Goal: Check status: Check status

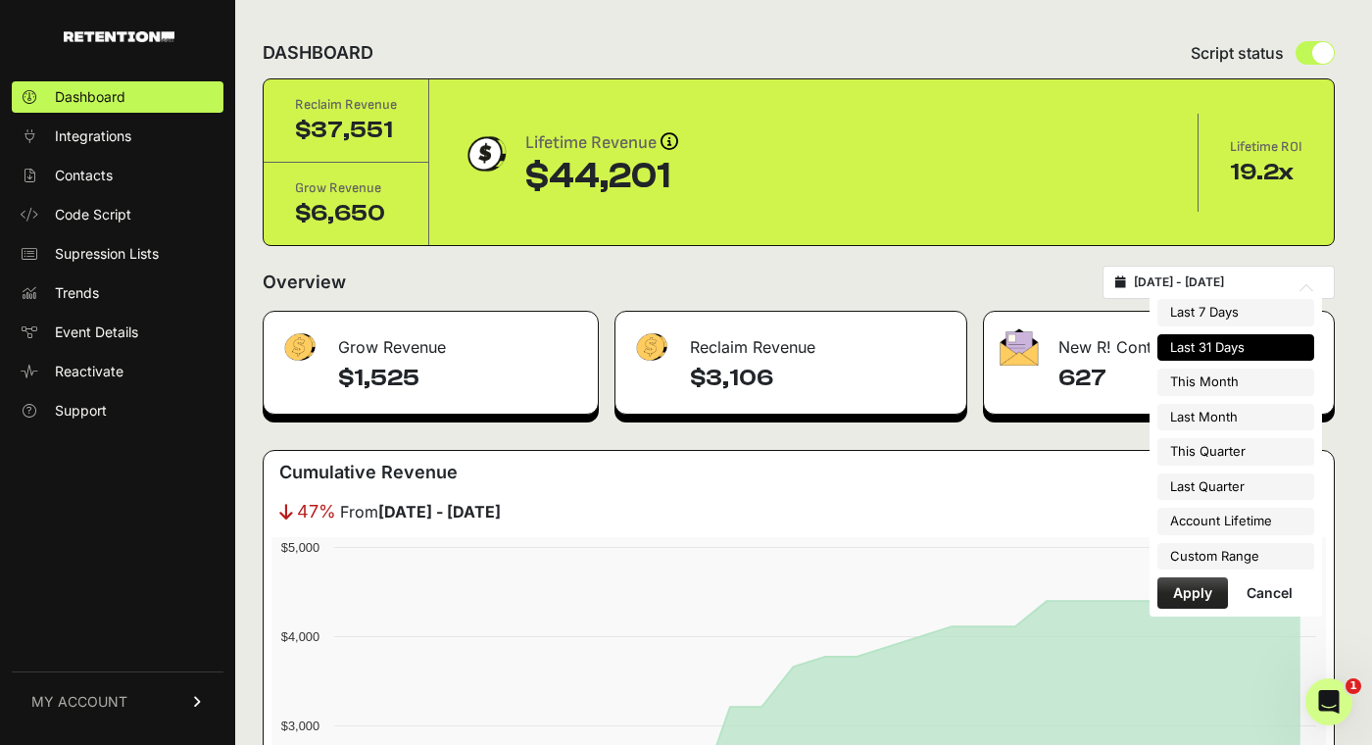
click at [1256, 275] on input "[DATE] - [DATE]" at bounding box center [1228, 282] width 188 height 16
type input "[DATE]"
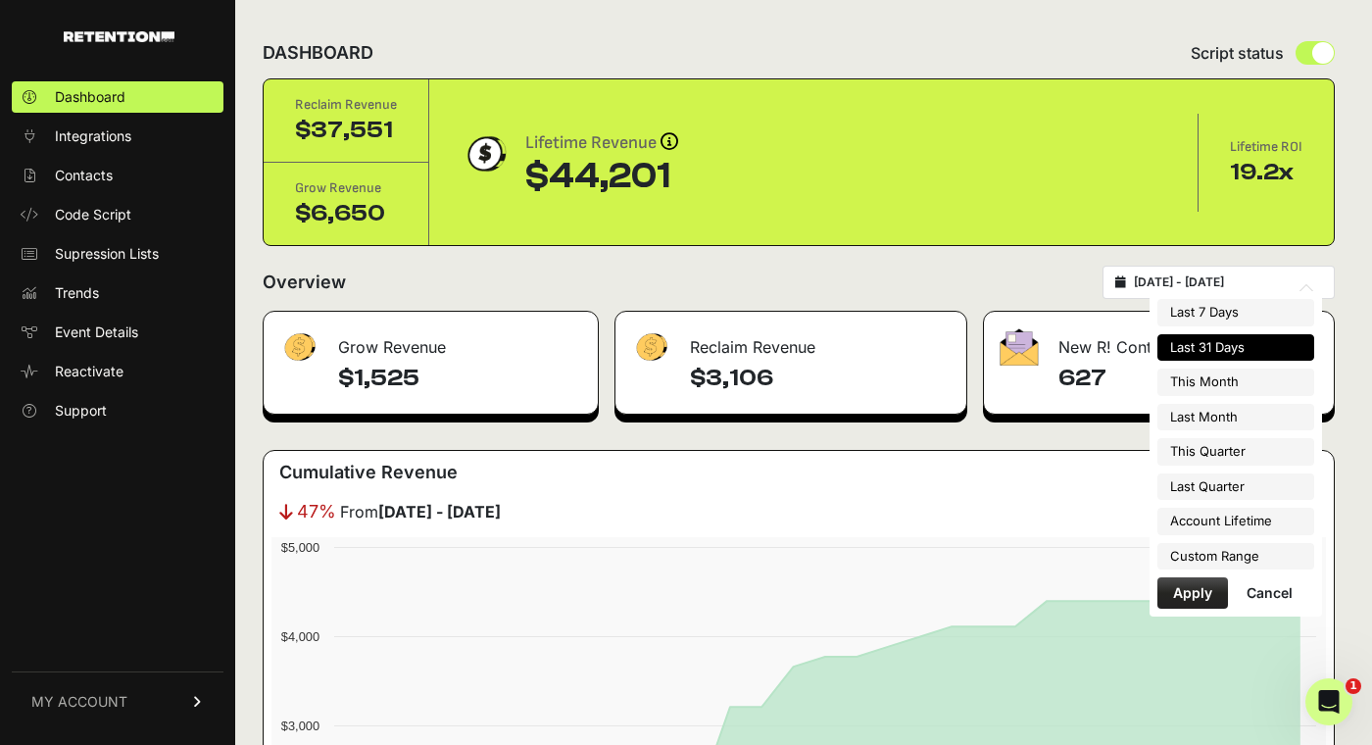
type input "[DATE]"
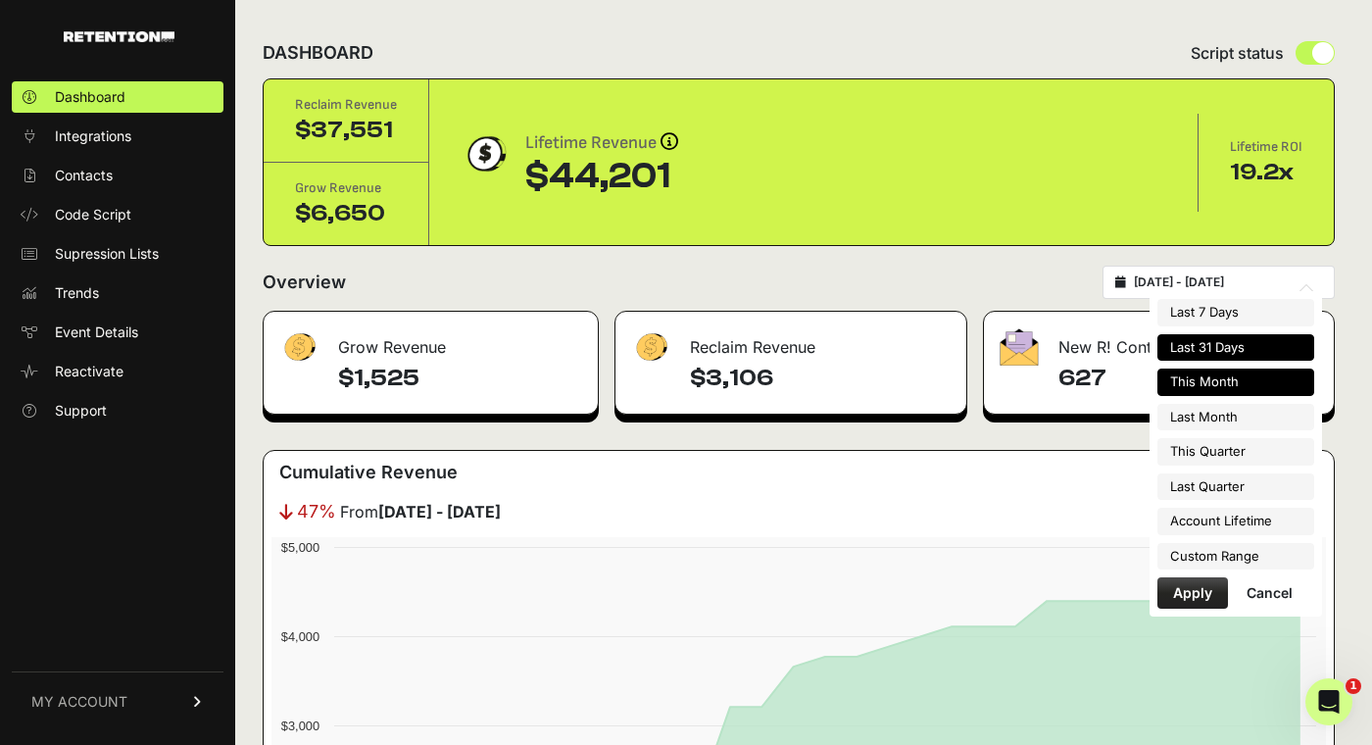
type input "[DATE]"
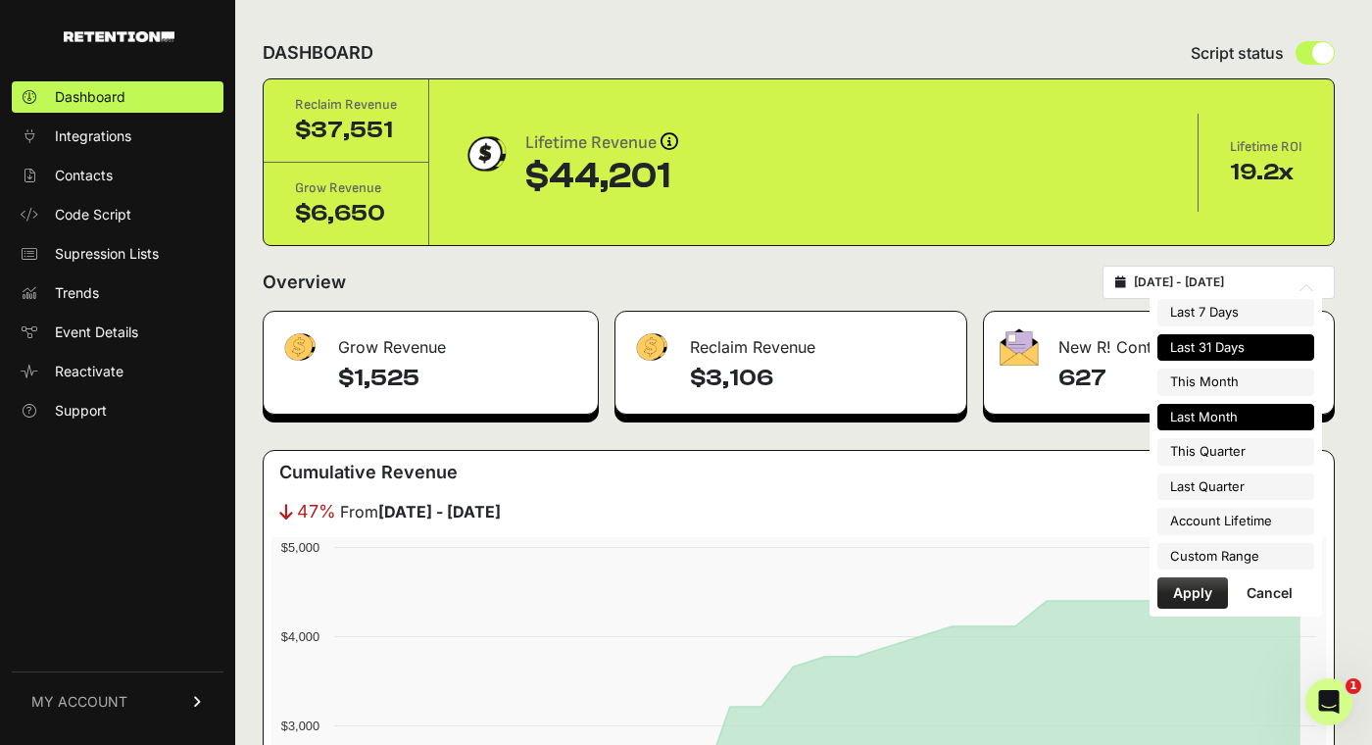
type input "[DATE]"
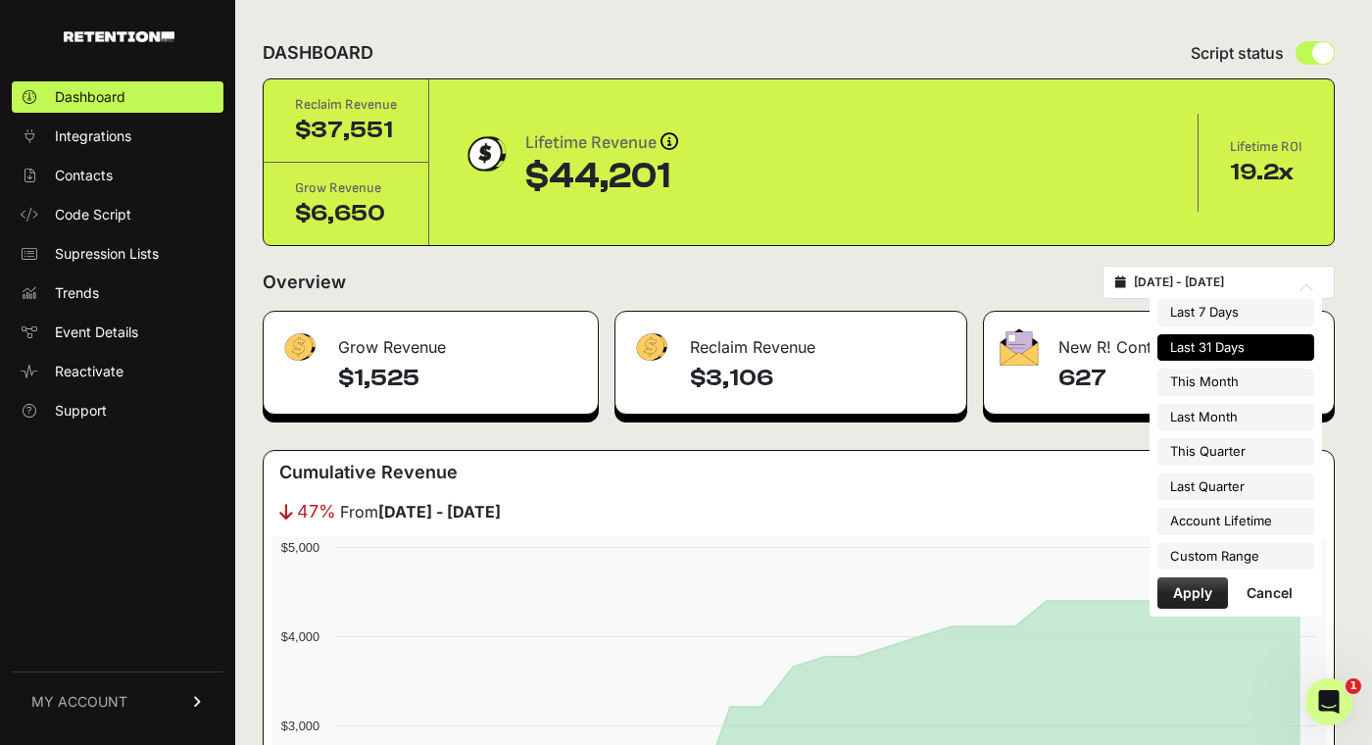
type input "[DATE]"
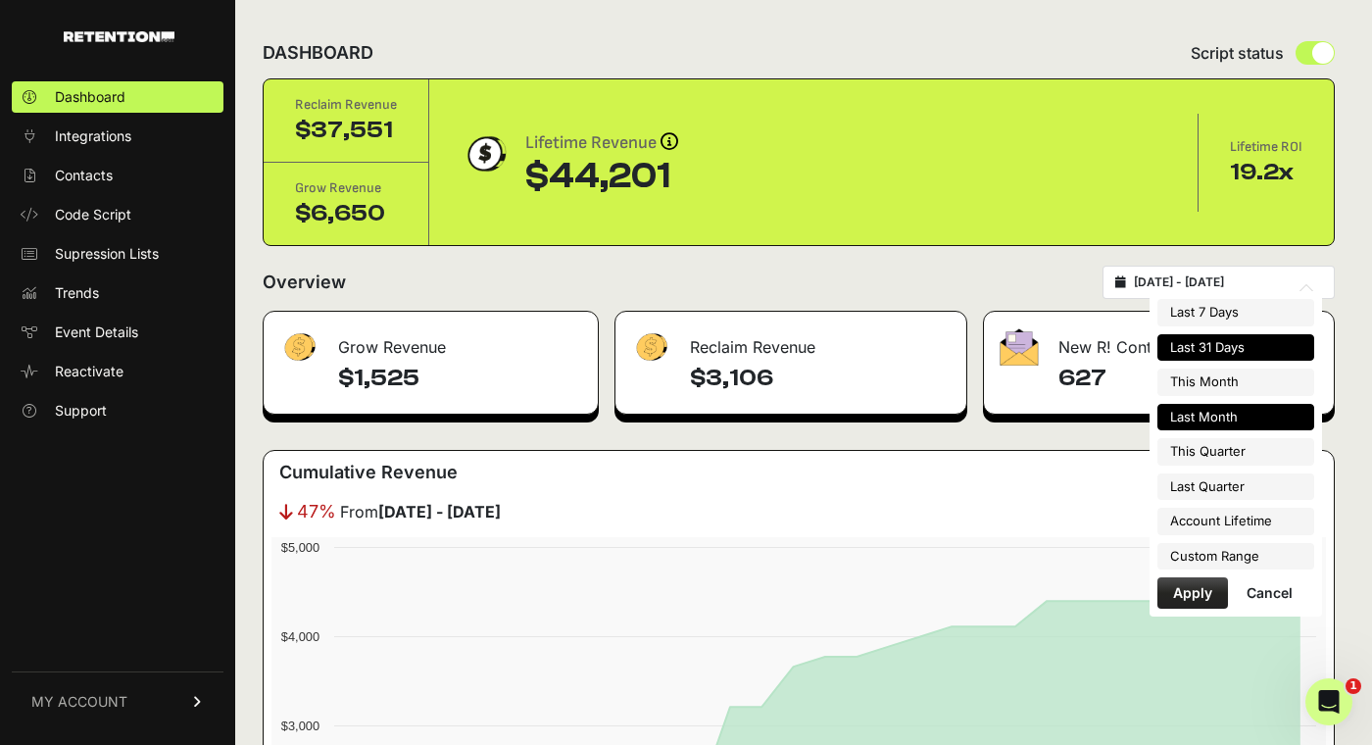
type input "2025-07-01"
type input "2025-07-31"
type input "2025-07-15"
type input "2025-08-14"
type input "2025-07-01"
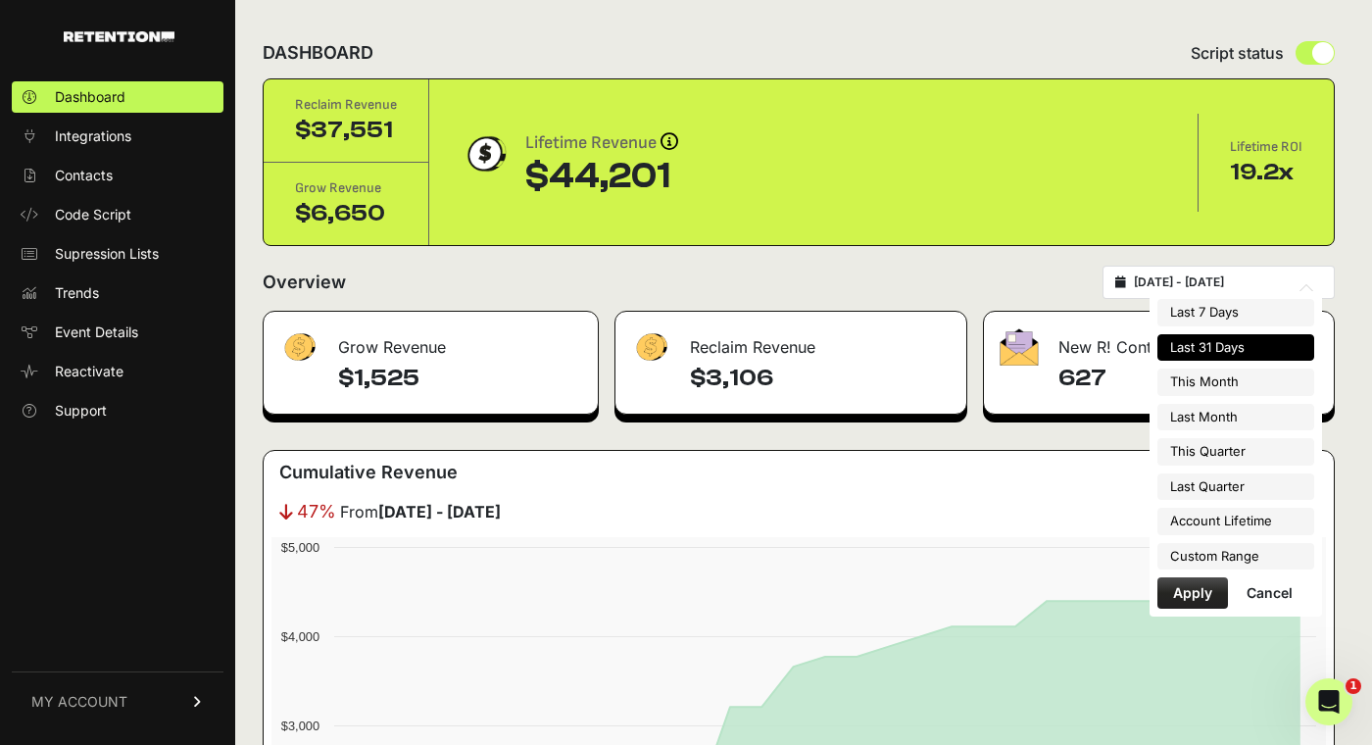
type input "2025-07-31"
type input "2025-07-01"
type input "2025-09-30"
type input "2025-04-01"
type input "2025-06-30"
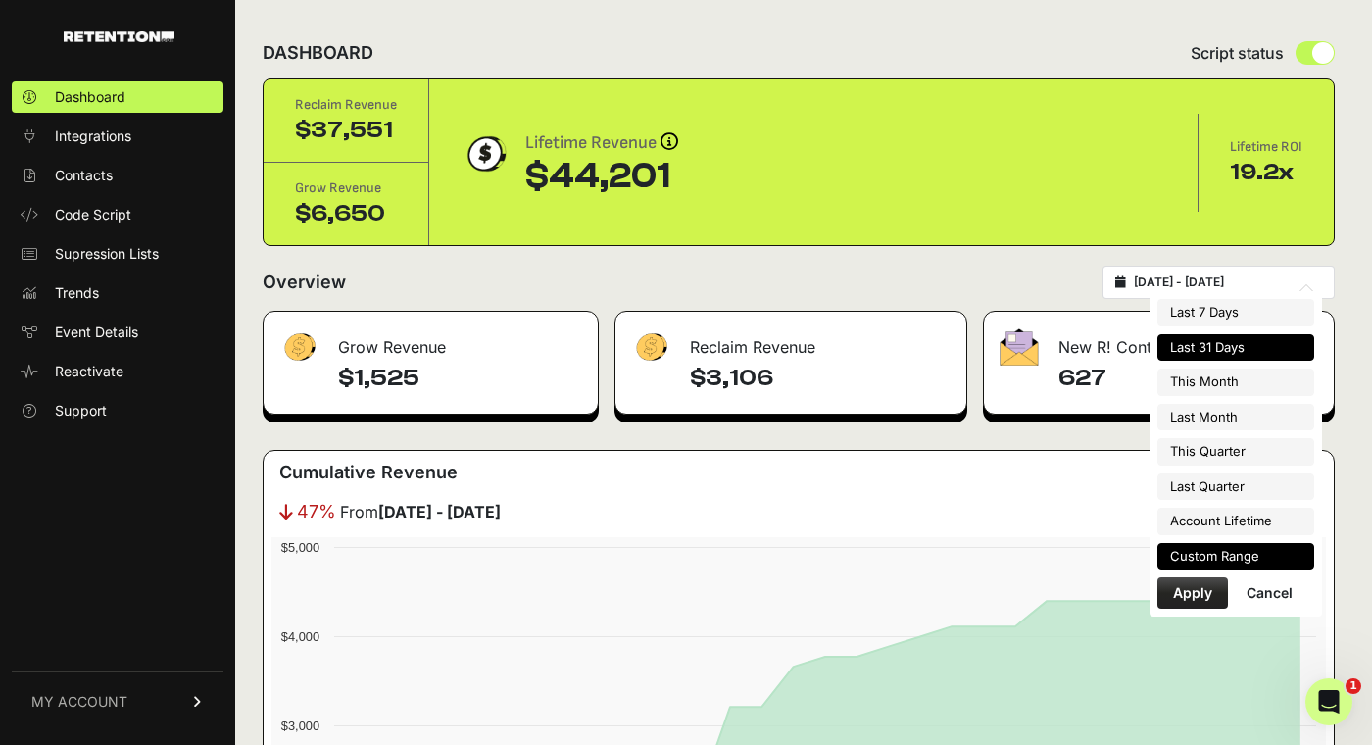
type input "2025-07-15"
type input "2025-08-14"
click at [1203, 553] on li "Custom Range" at bounding box center [1236, 556] width 157 height 27
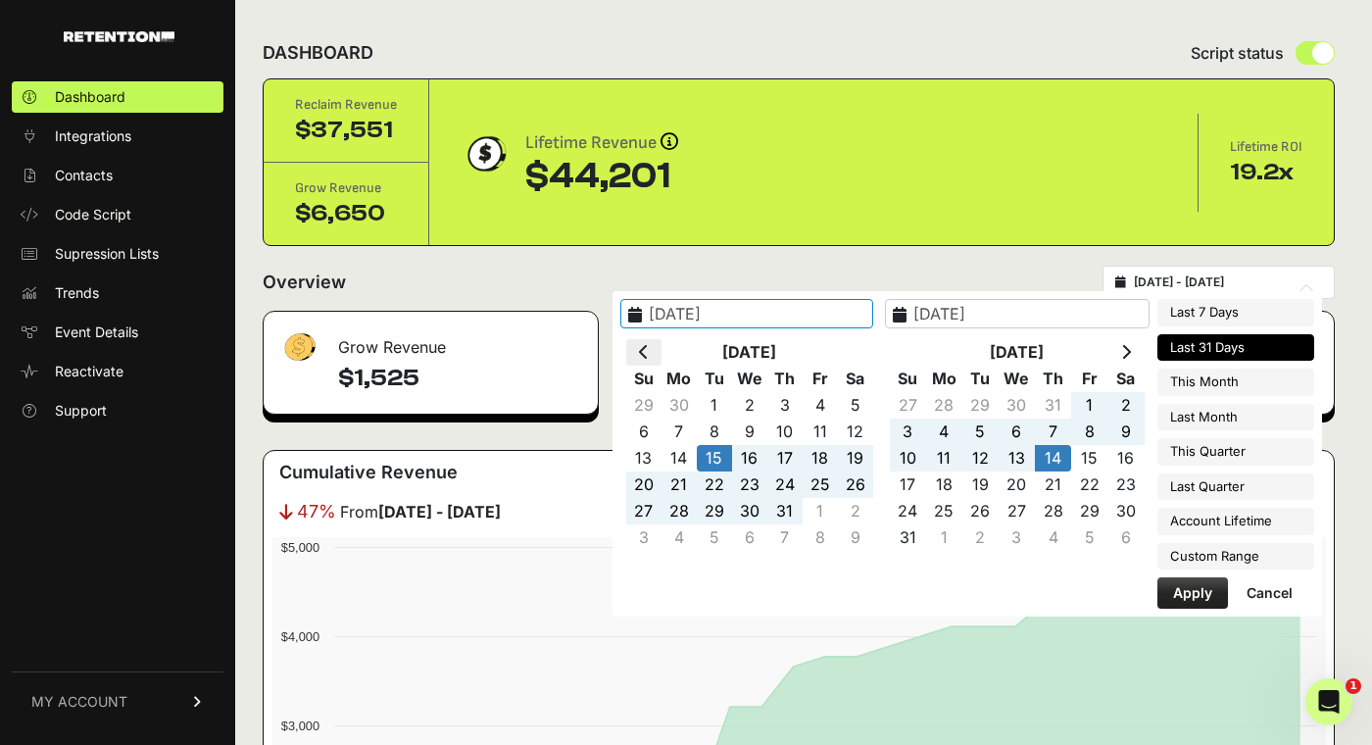
click at [649, 351] on icon at bounding box center [644, 352] width 10 height 16
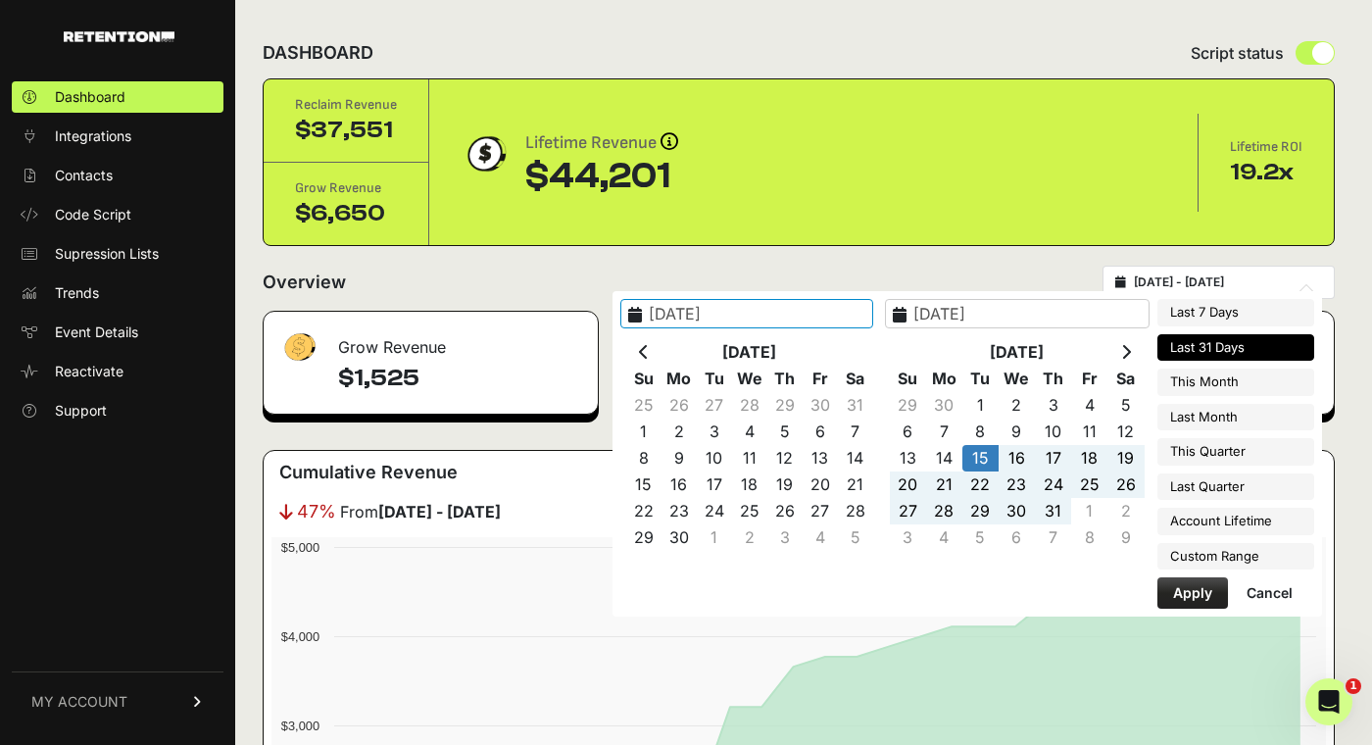
click at [649, 351] on icon at bounding box center [644, 352] width 10 height 16
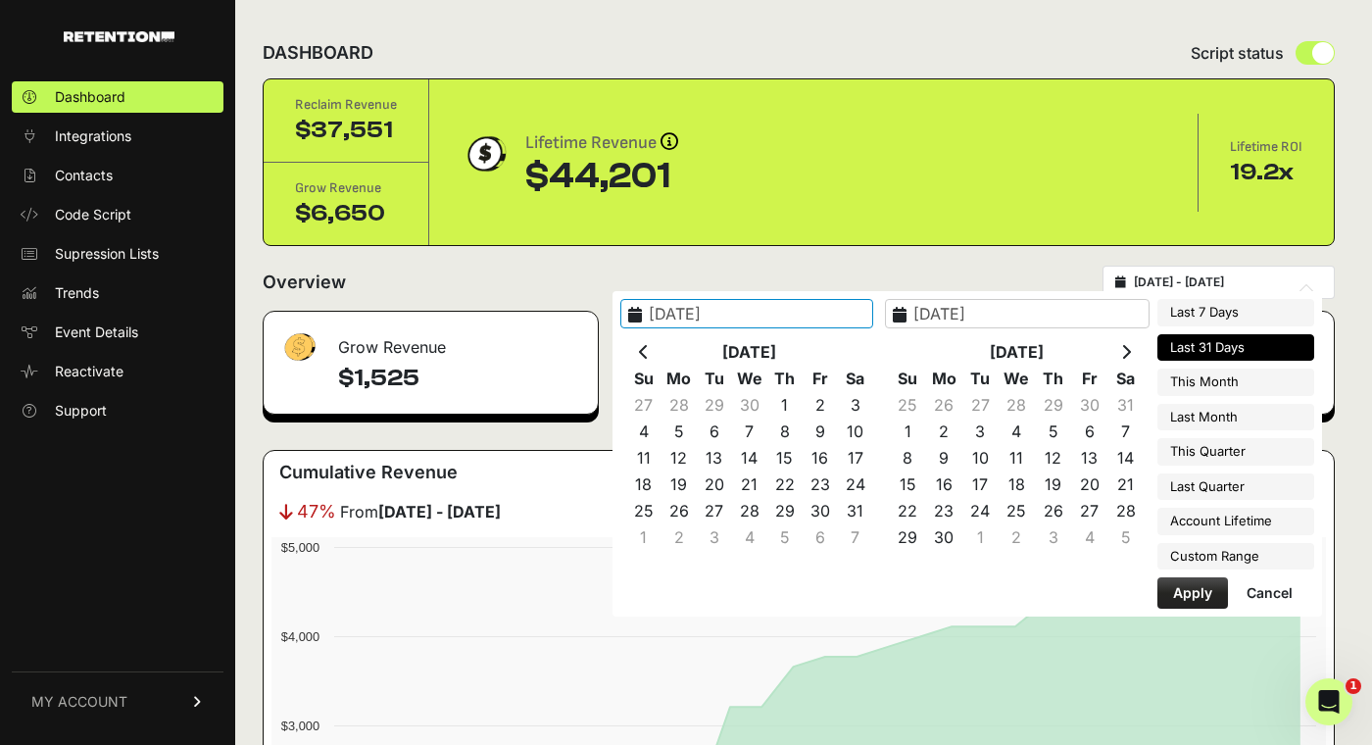
click at [649, 351] on icon at bounding box center [644, 352] width 10 height 16
type input "2025-03-23"
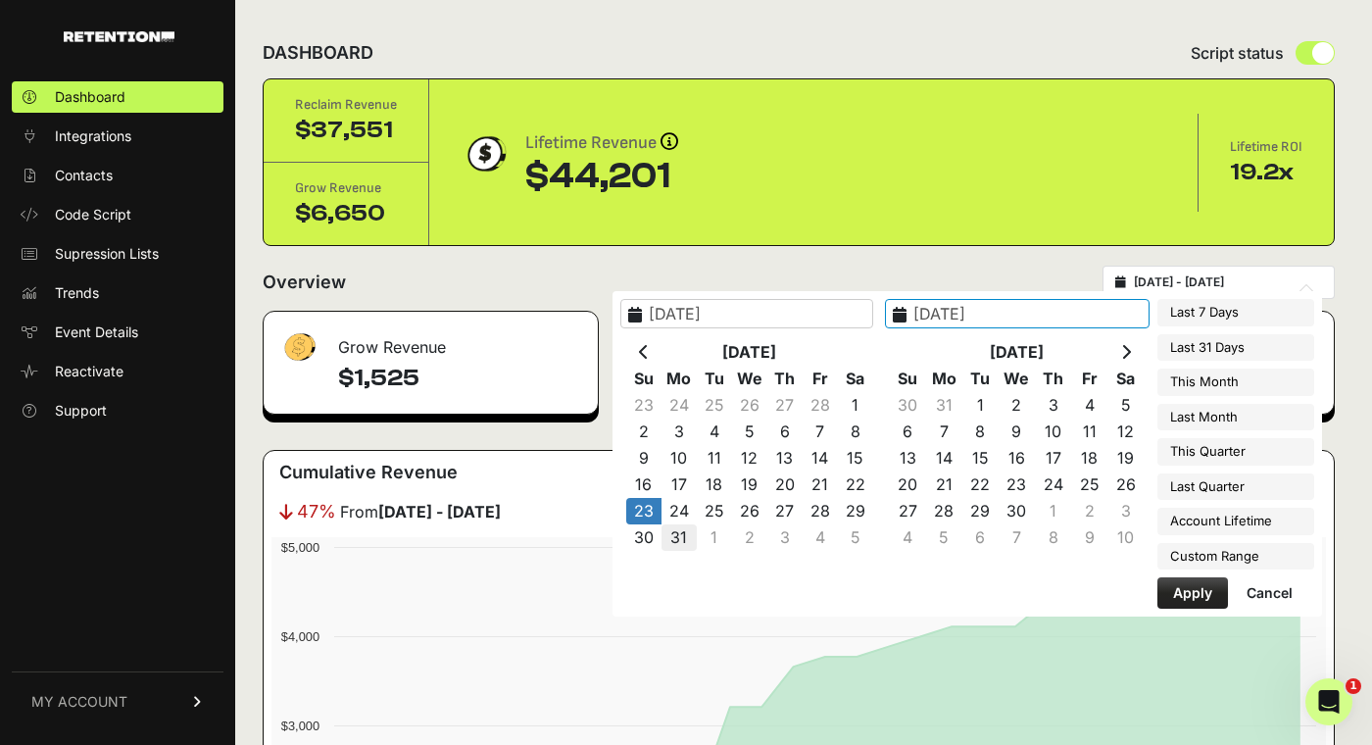
type input "[DATE]"
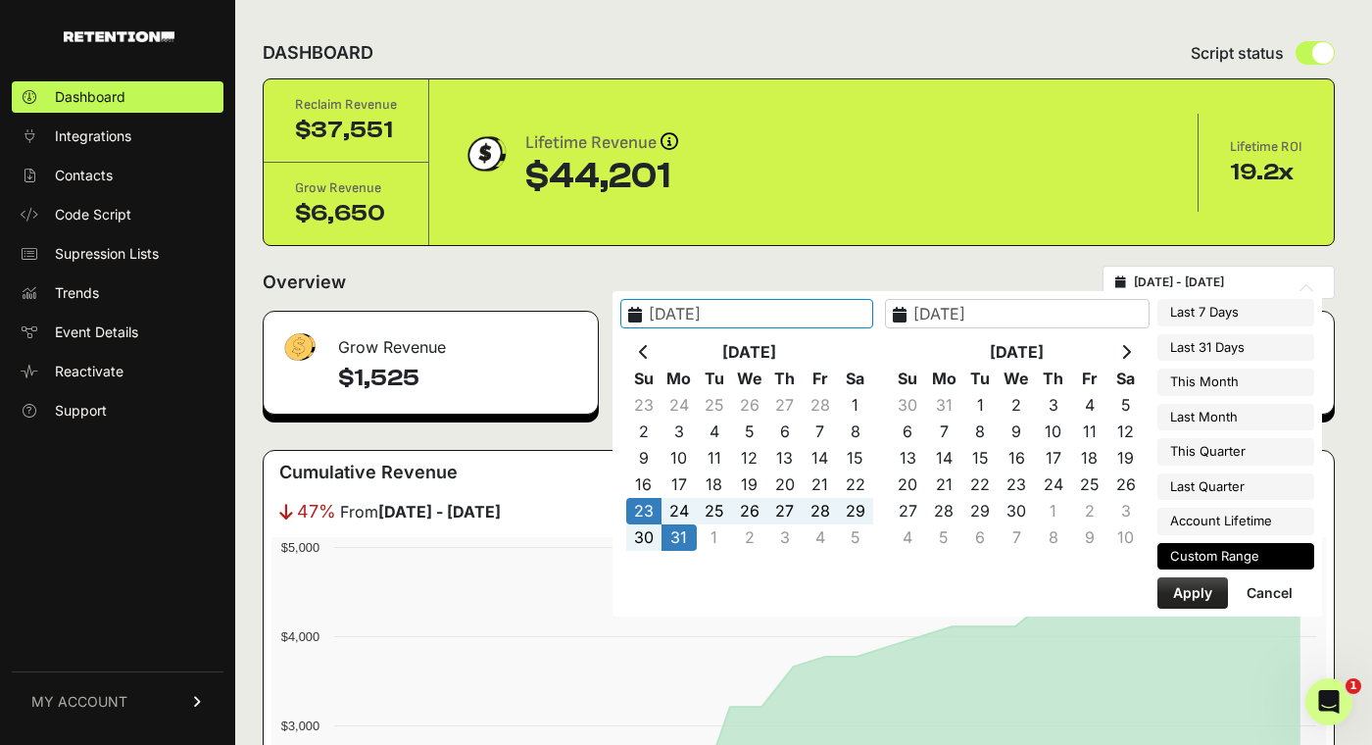
type input "2025-02-06"
type input "2025-08-14"
type input "2025-03-23"
type input "[DATE]"
type input "2025-02-06"
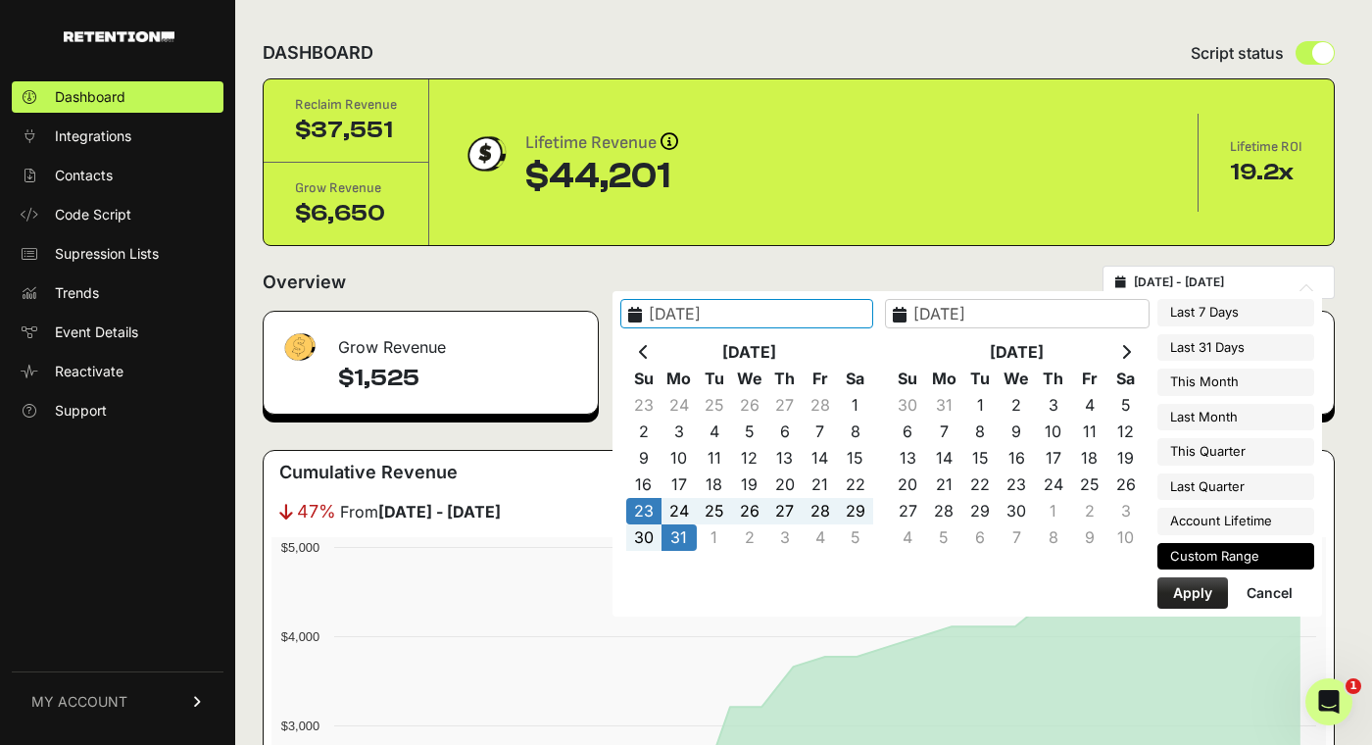
type input "2025-08-14"
type input "2025-03-23"
type input "[DATE]"
click at [1195, 596] on button "Apply" at bounding box center [1193, 592] width 71 height 31
type input "[DATE] - [DATE]"
